Goal: Check status: Check status

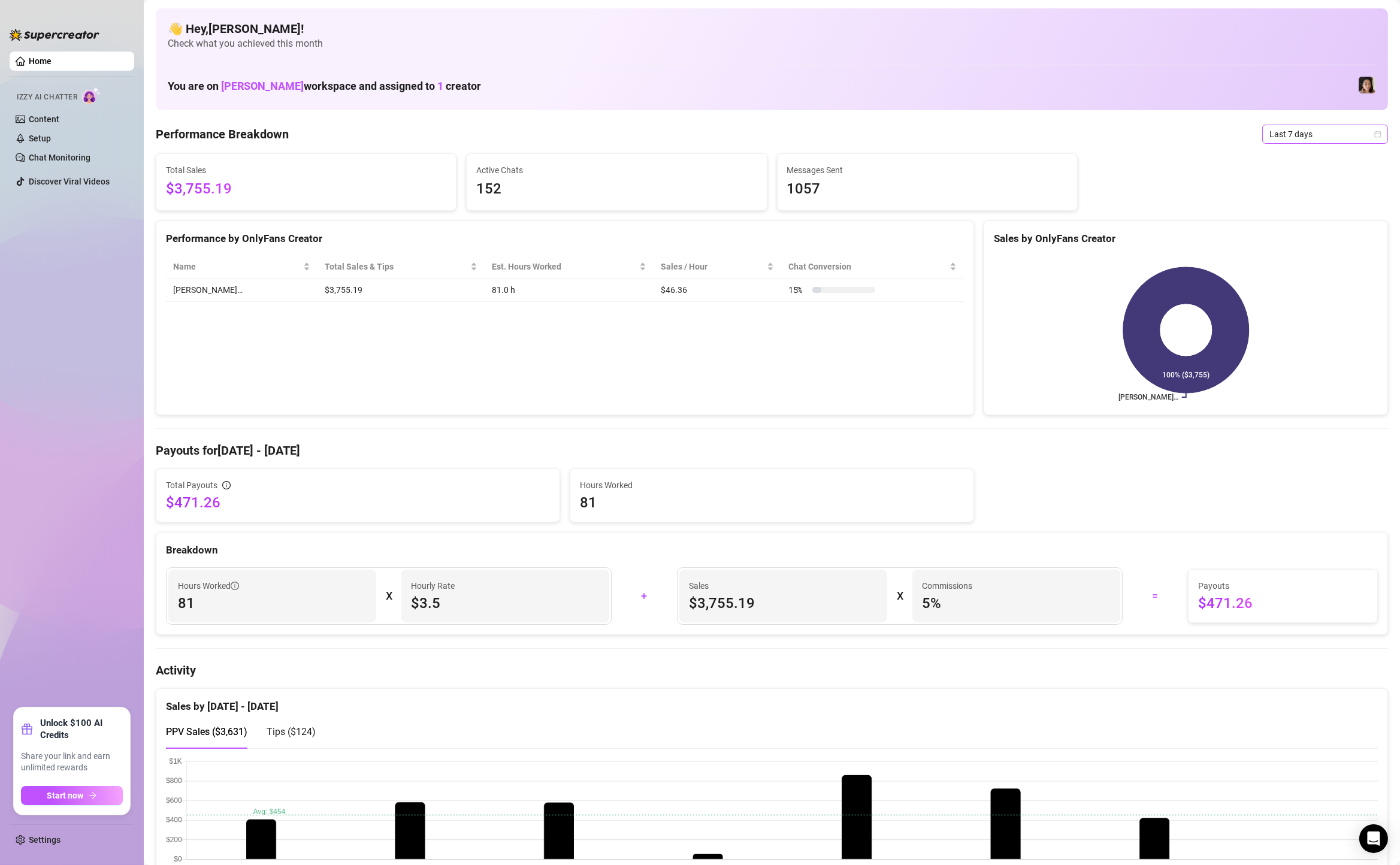
click at [1275, 128] on span "Last 7 days" at bounding box center [1325, 134] width 112 height 18
click at [1284, 231] on div "Custom date" at bounding box center [1325, 235] width 107 height 13
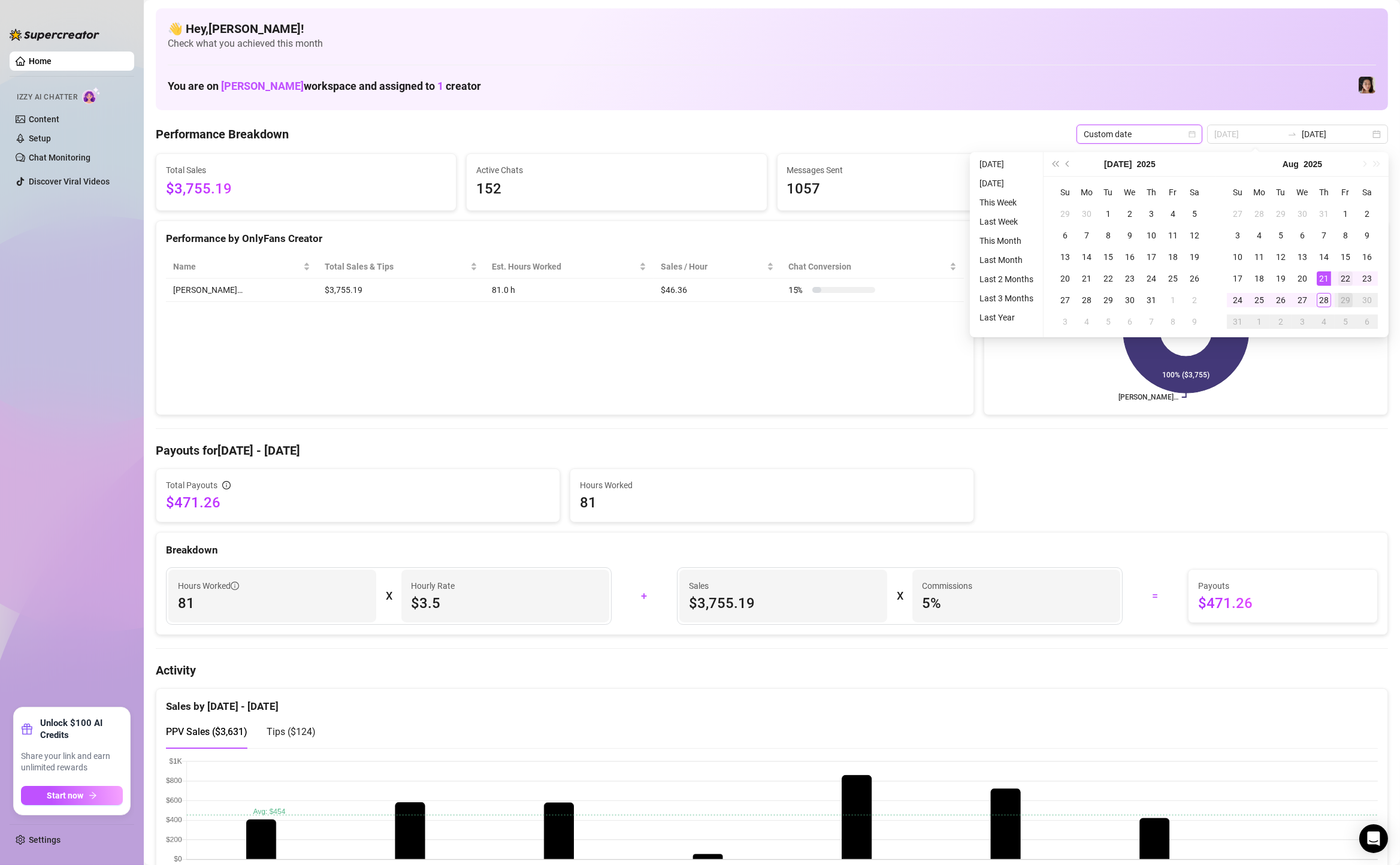
type input "[DATE]"
click at [1340, 277] on div "22" at bounding box center [1345, 279] width 15 height 15
type input "[DATE]"
click at [1318, 296] on div "28" at bounding box center [1324, 300] width 15 height 15
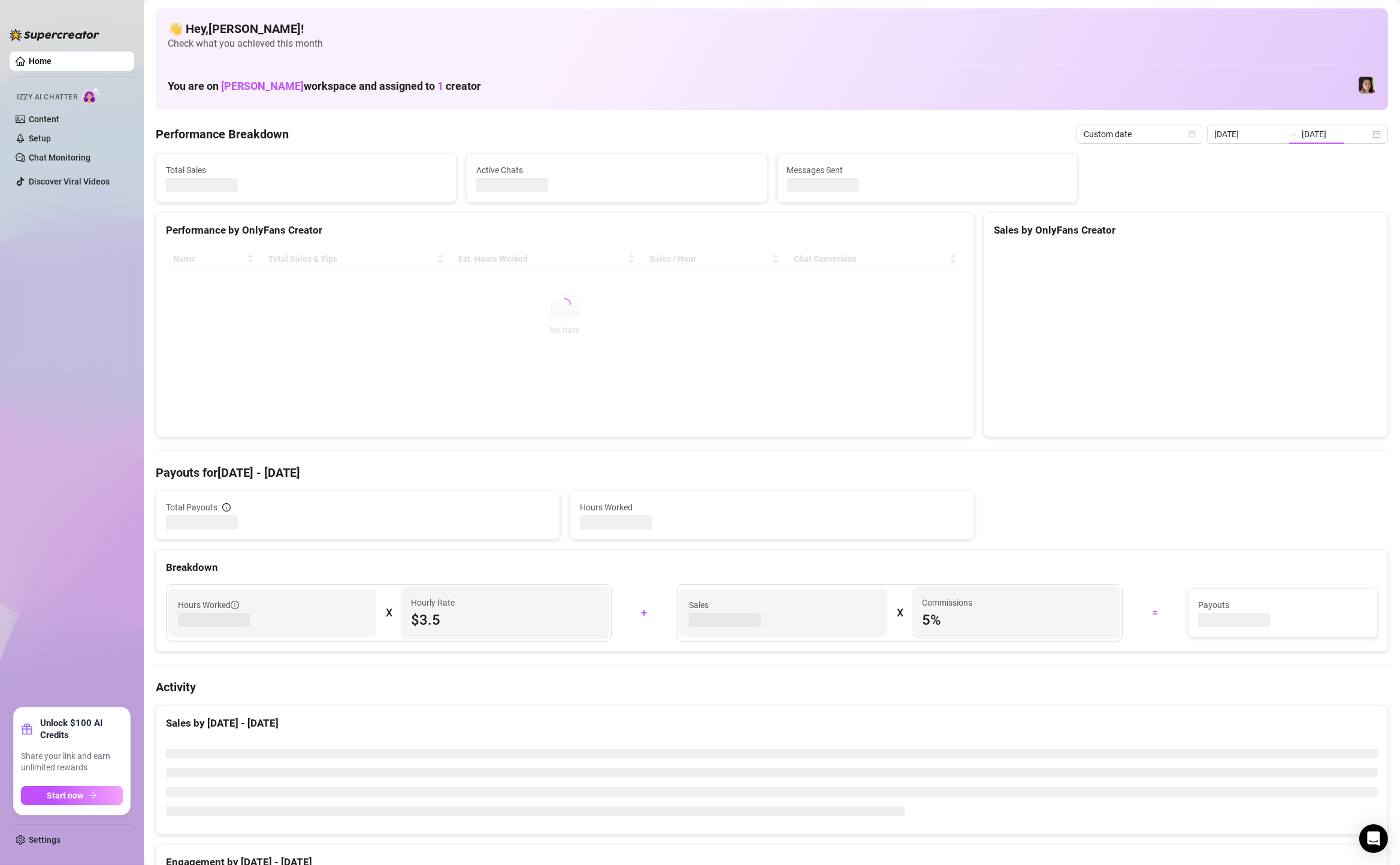
type input "[DATE]"
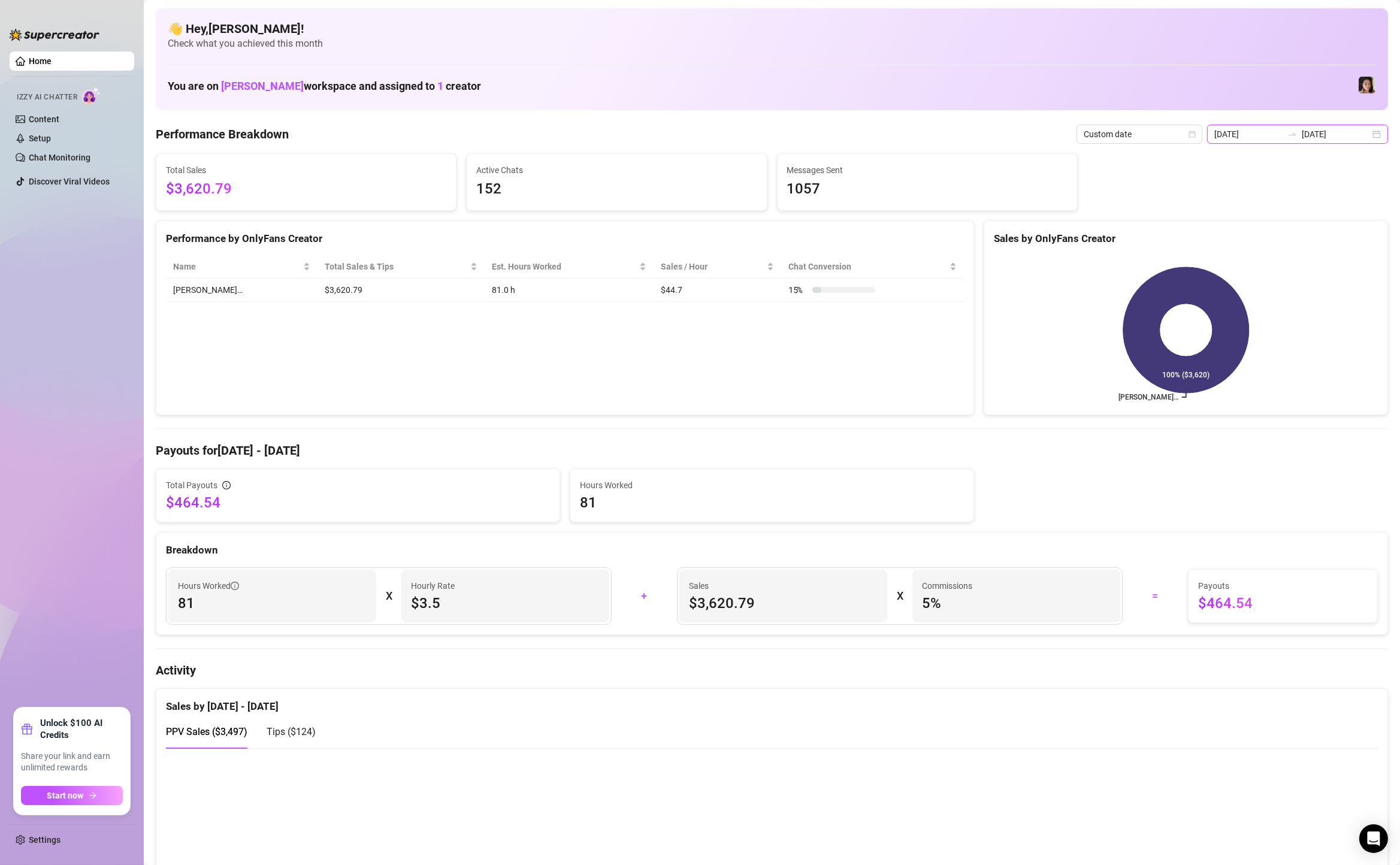
click at [1318, 132] on input "[DATE]" at bounding box center [1336, 134] width 69 height 13
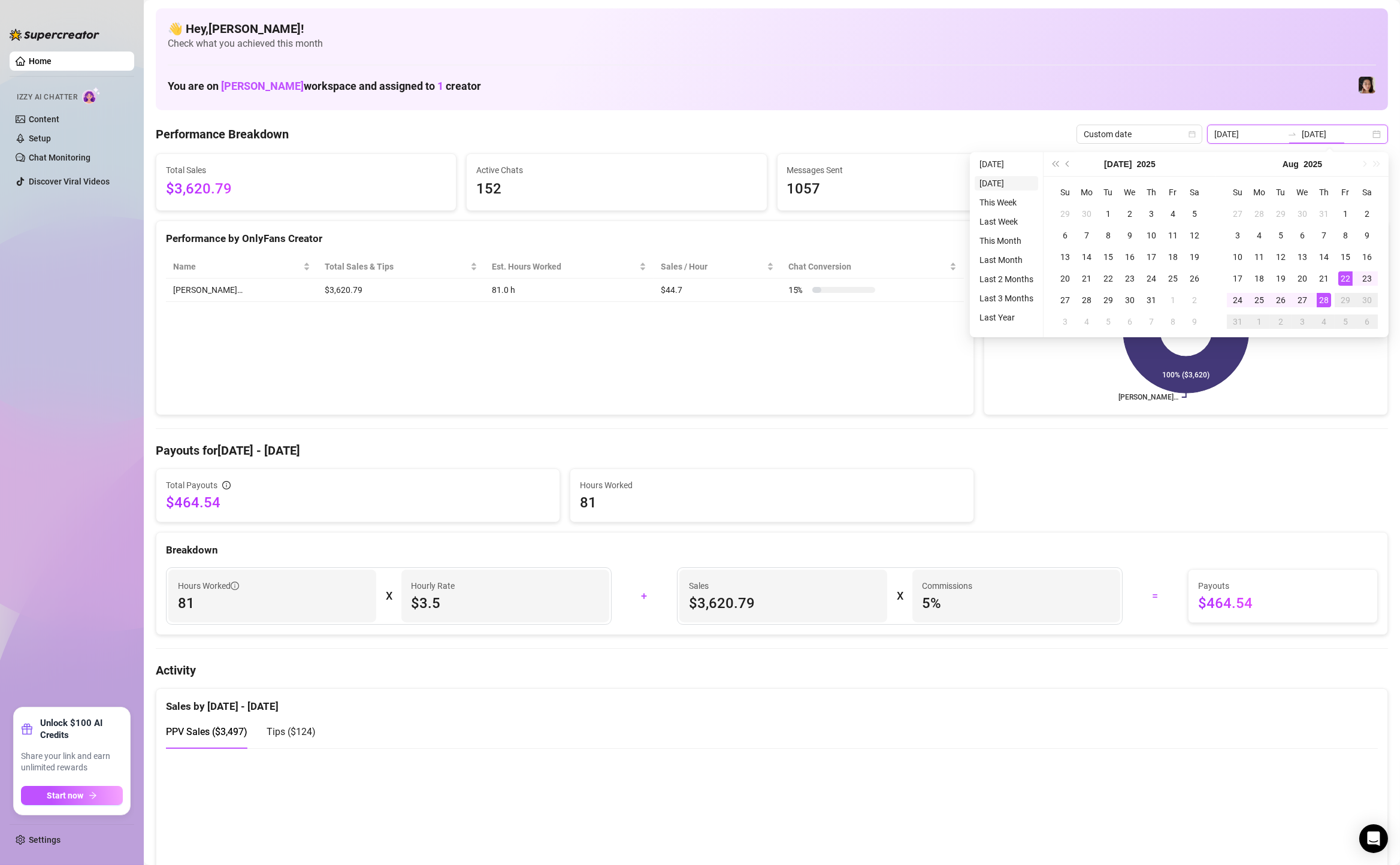
type input "[DATE]"
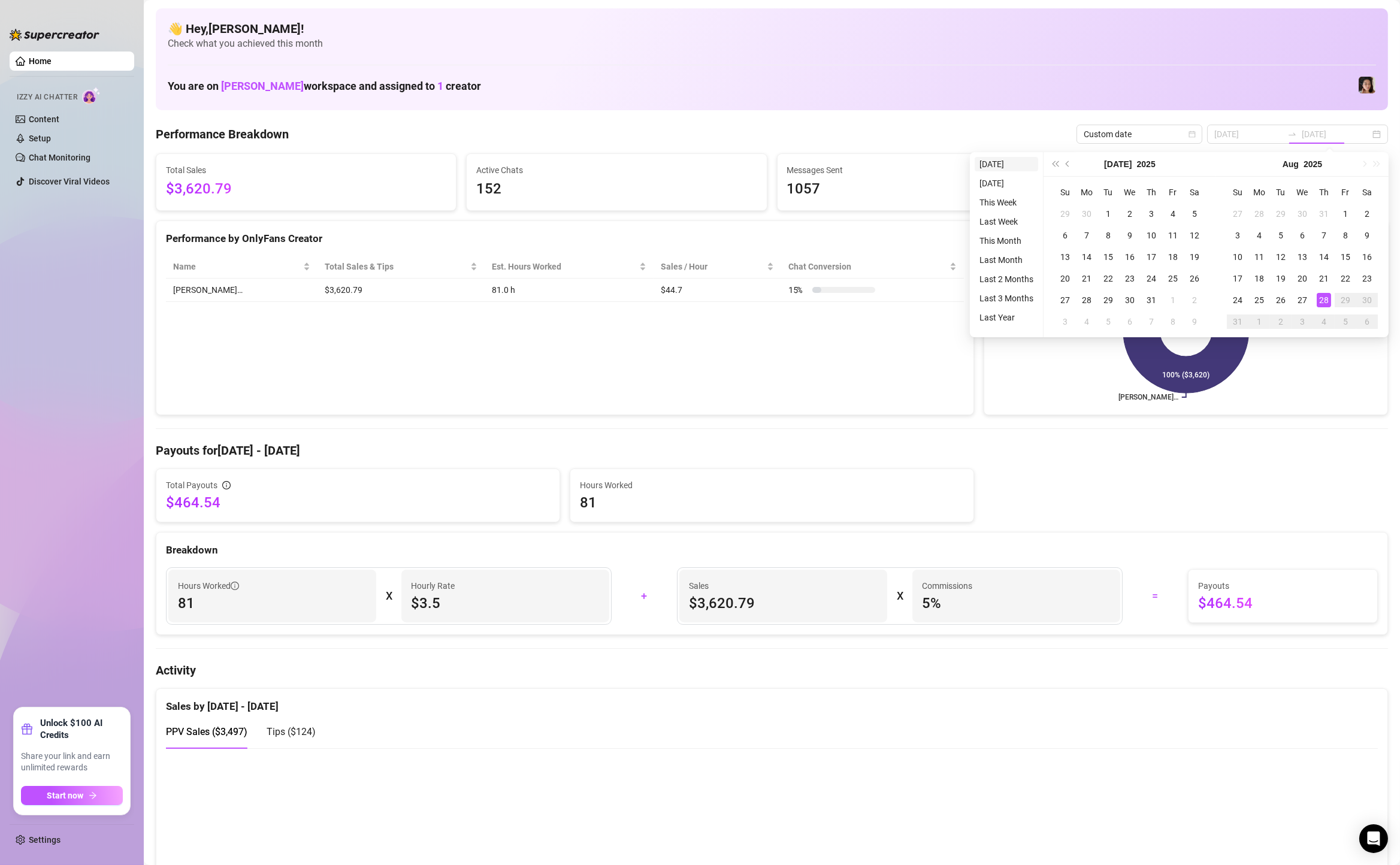
click at [1014, 157] on li "[DATE]" at bounding box center [1006, 164] width 64 height 15
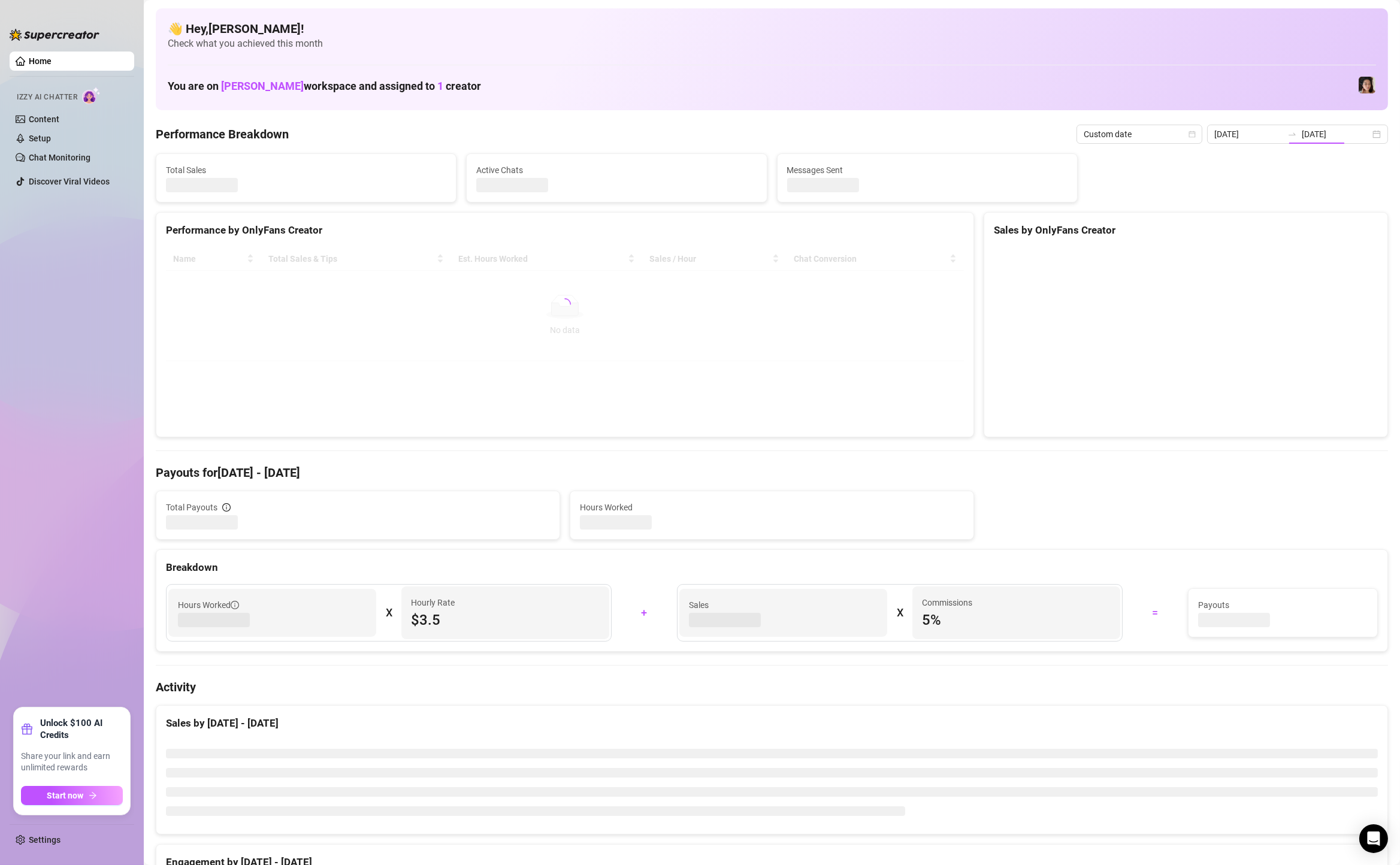
type input "[DATE]"
